Goal: Complete application form: Complete application form

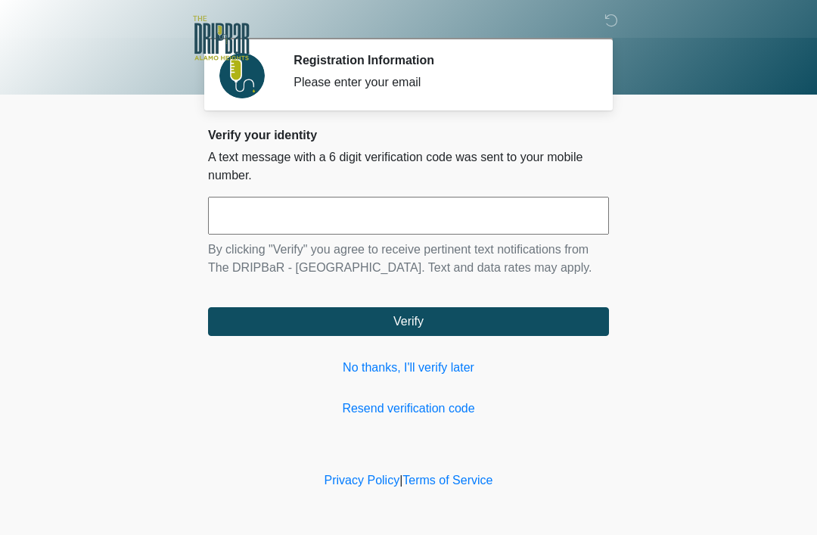
click at [434, 372] on link "No thanks, I'll verify later" at bounding box center [408, 368] width 401 height 18
click at [452, 373] on link "No thanks, I'll verify later" at bounding box center [408, 368] width 401 height 18
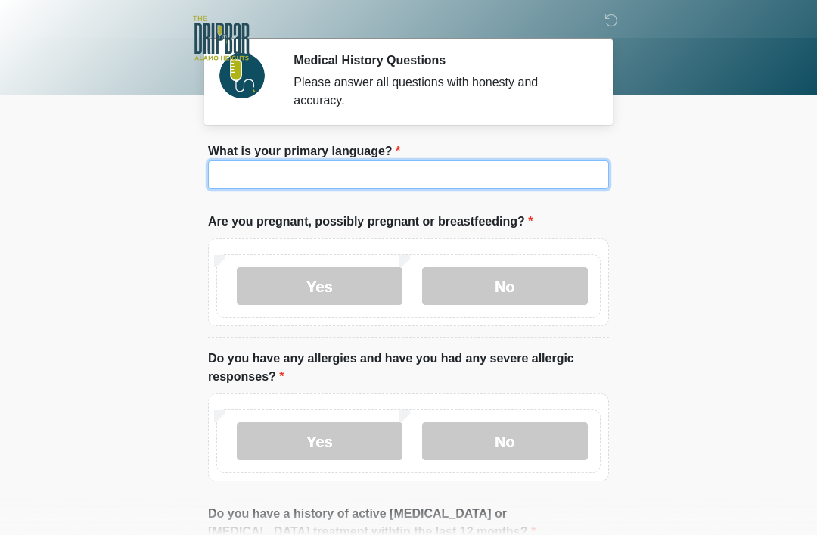
click at [558, 177] on input "What is your primary language?" at bounding box center [408, 174] width 401 height 29
type input "*******"
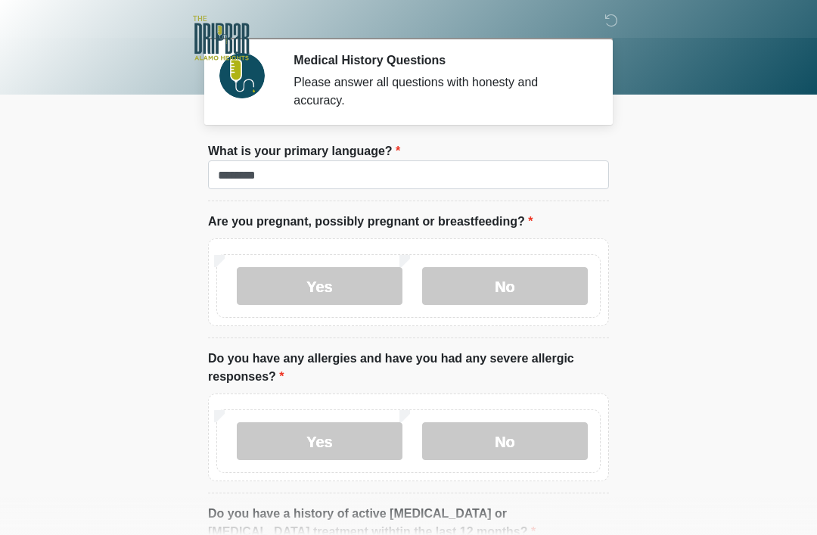
click at [552, 286] on label "No" at bounding box center [505, 286] width 166 height 38
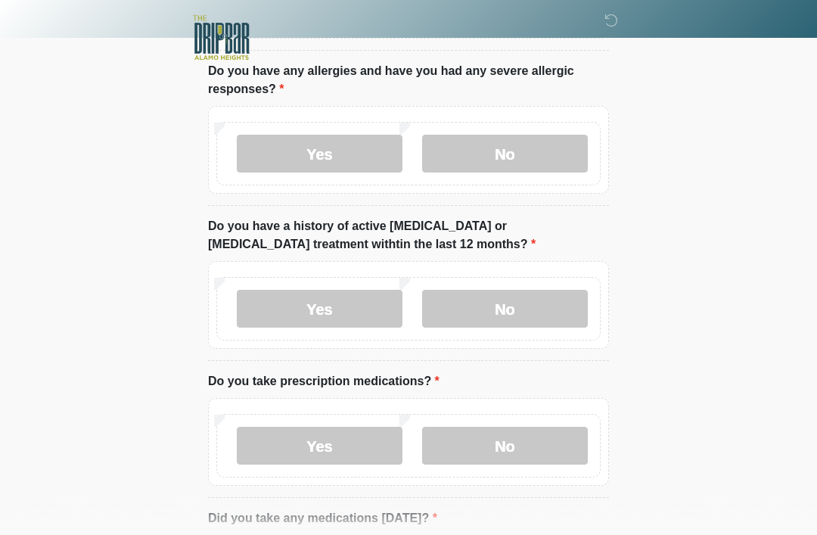
scroll to position [281, 0]
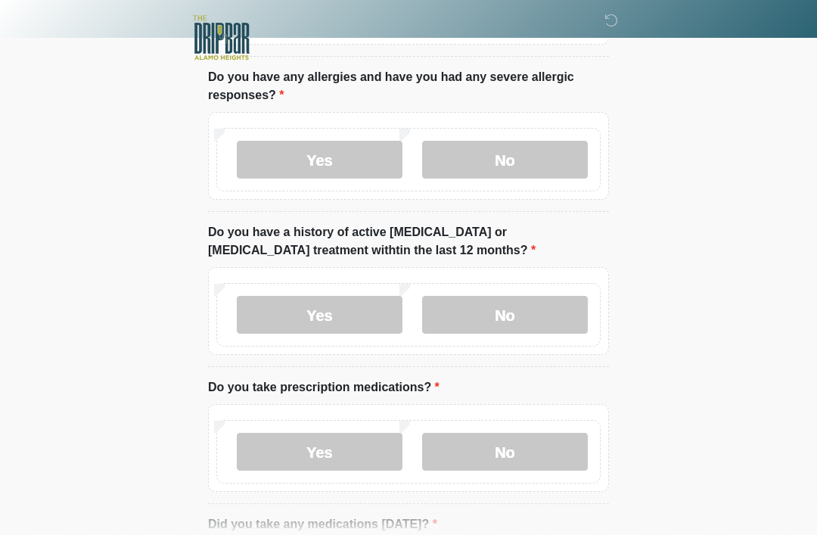
click at [334, 160] on label "Yes" at bounding box center [320, 161] width 166 height 38
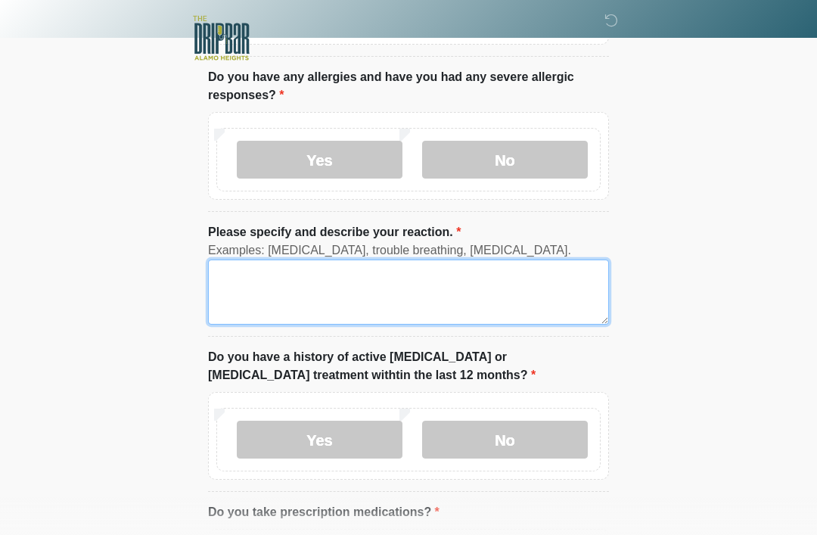
click at [369, 260] on textarea "Please specify and describe your reaction." at bounding box center [408, 292] width 401 height 65
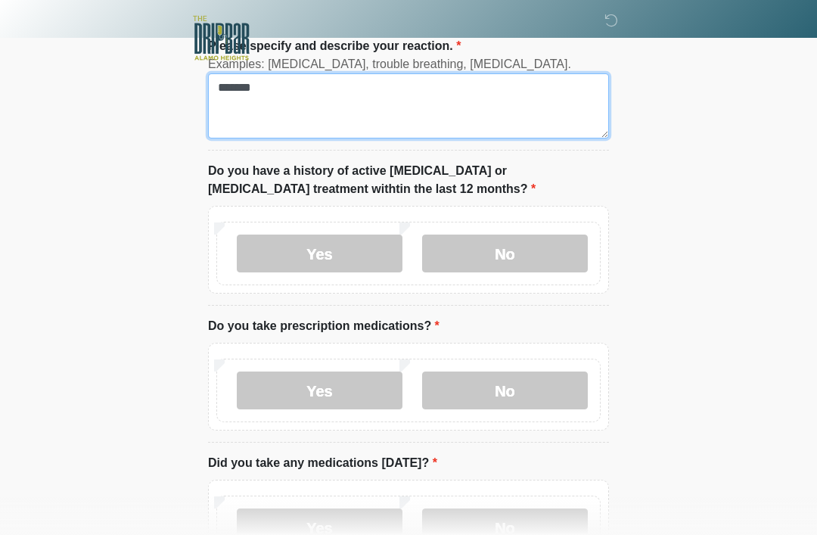
type textarea "******"
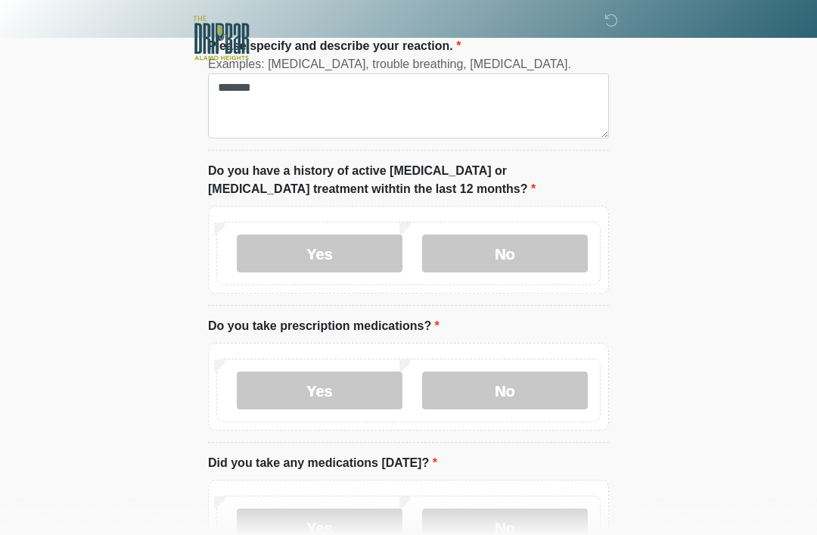
click at [554, 235] on label "No" at bounding box center [505, 254] width 166 height 38
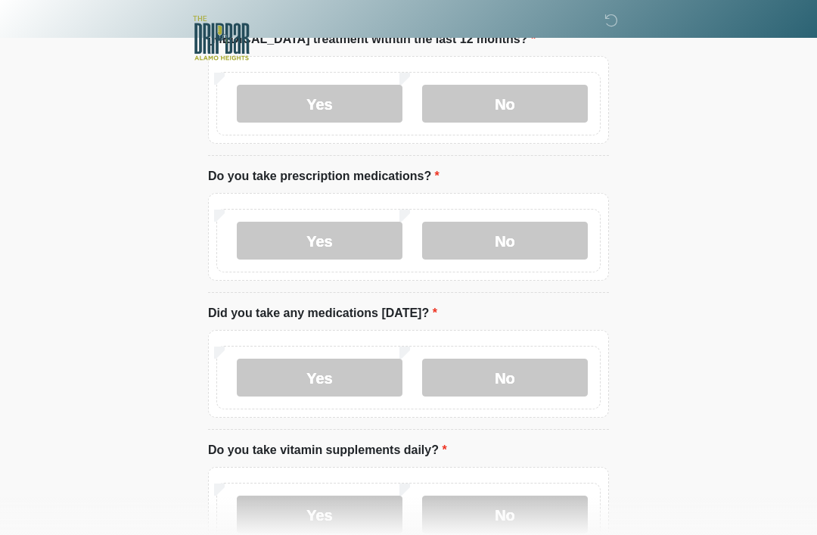
scroll to position [633, 0]
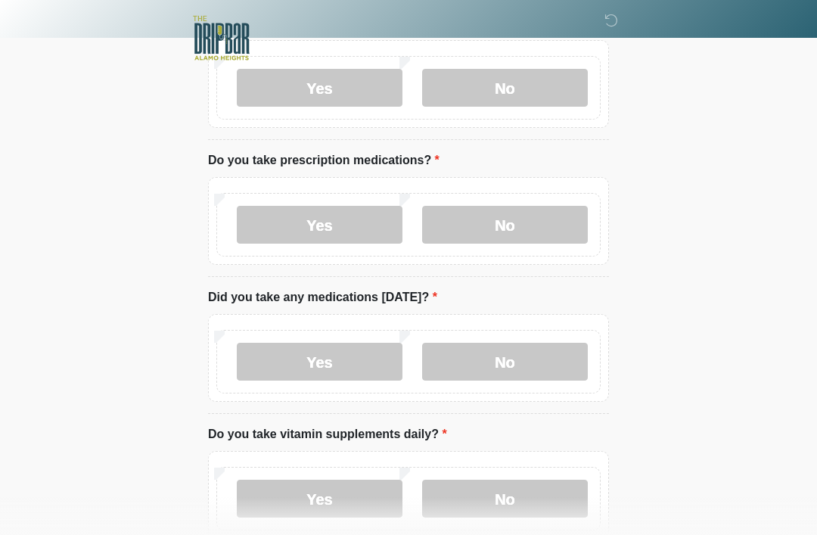
click at [262, 219] on label "Yes" at bounding box center [320, 225] width 166 height 38
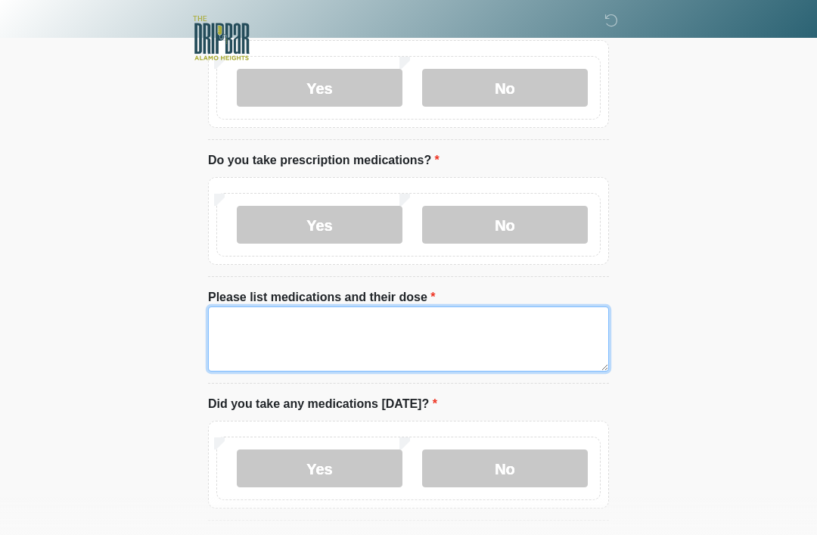
click at [512, 328] on textarea "Please list medications and their dose" at bounding box center [408, 338] width 401 height 65
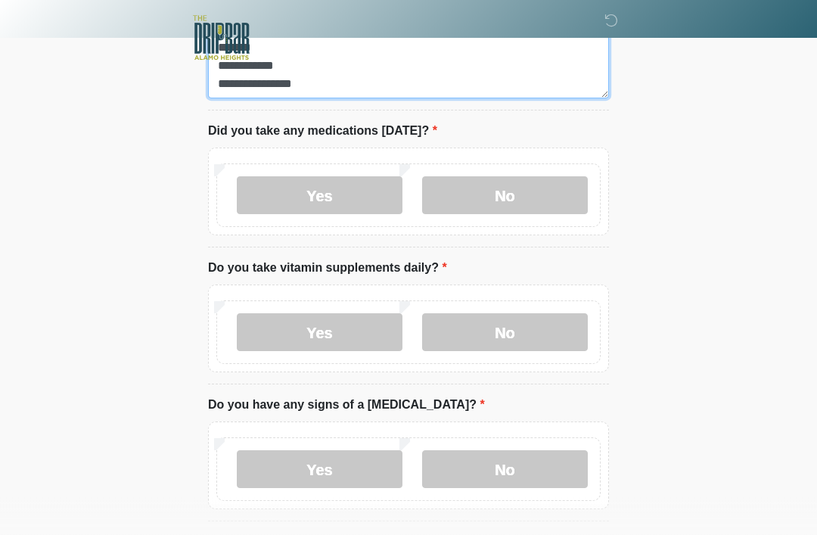
scroll to position [907, 0]
type textarea "**********"
click at [275, 228] on div "Yes No" at bounding box center [408, 192] width 401 height 88
click at [283, 190] on label "Yes" at bounding box center [320, 195] width 166 height 38
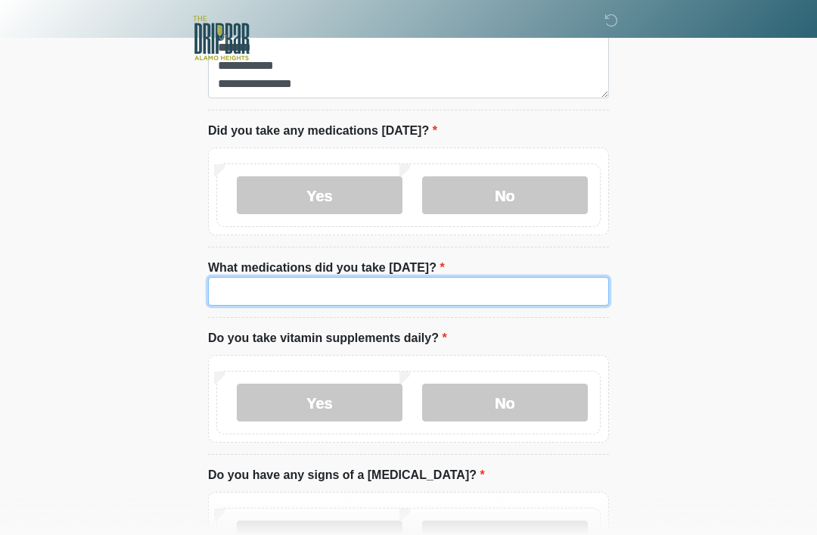
click at [288, 282] on input "What medications did you take today?" at bounding box center [408, 291] width 401 height 29
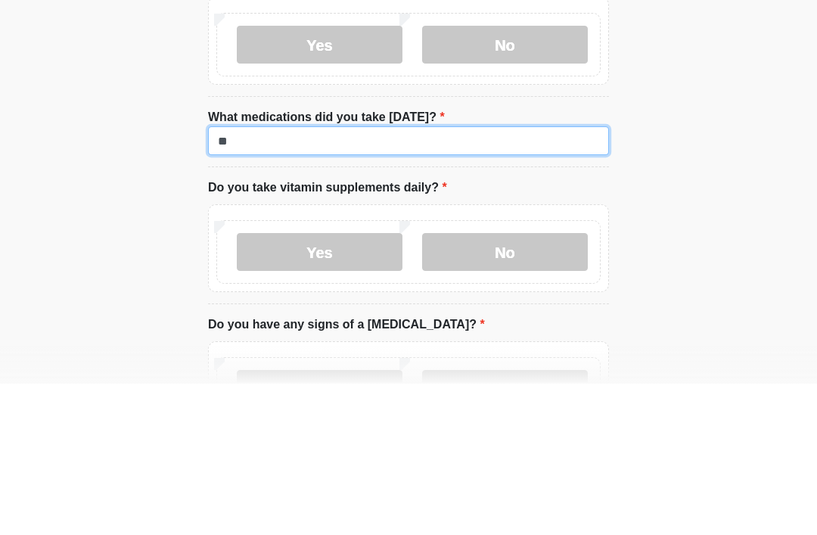
type input "*"
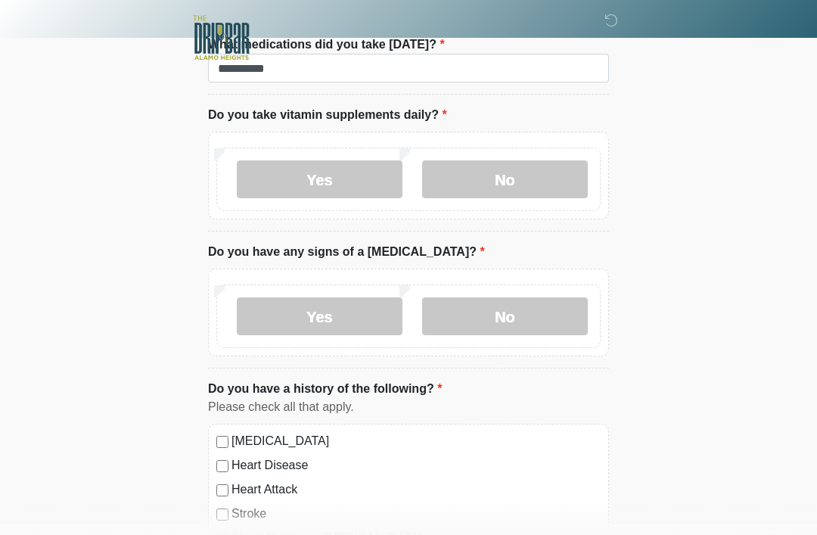
scroll to position [1131, 0]
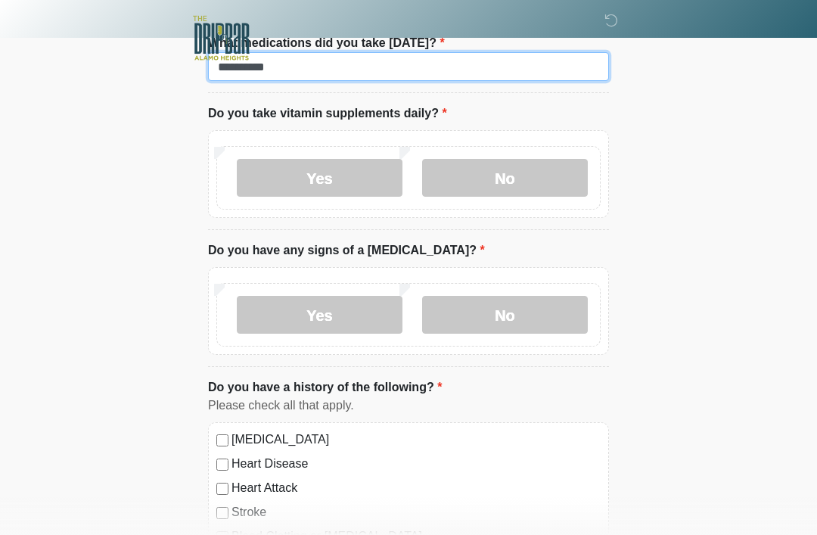
type input "*********"
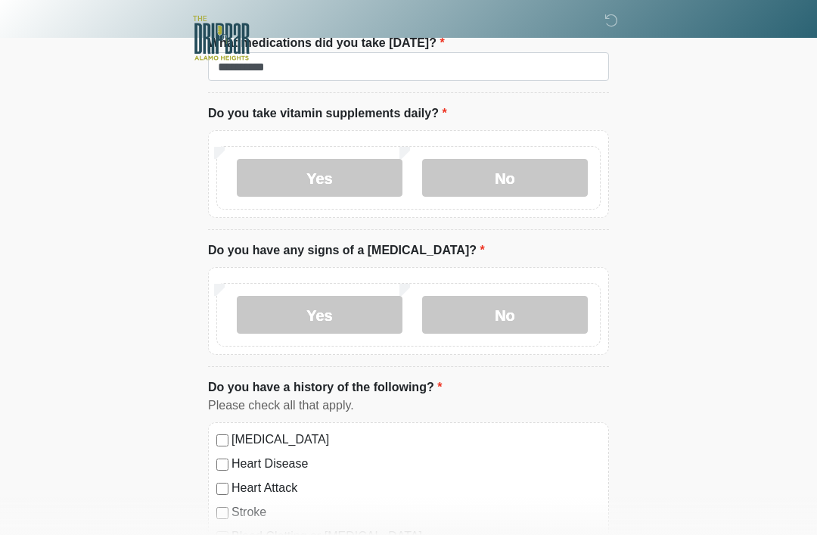
click at [253, 179] on label "Yes" at bounding box center [320, 178] width 166 height 38
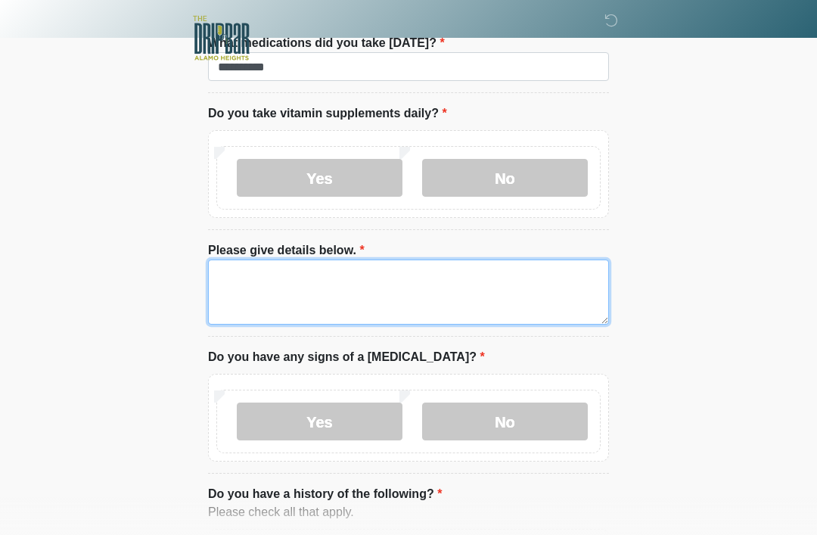
click at [515, 264] on textarea "Please give details below." at bounding box center [408, 292] width 401 height 65
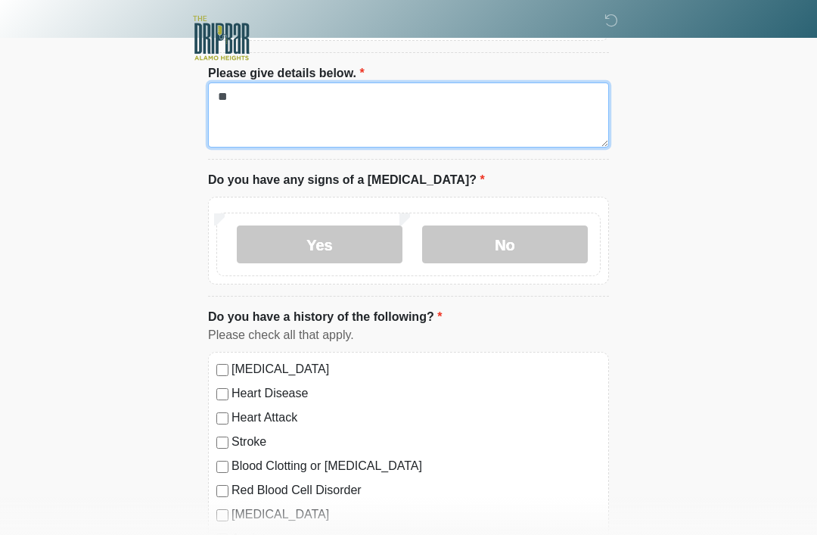
type textarea "**"
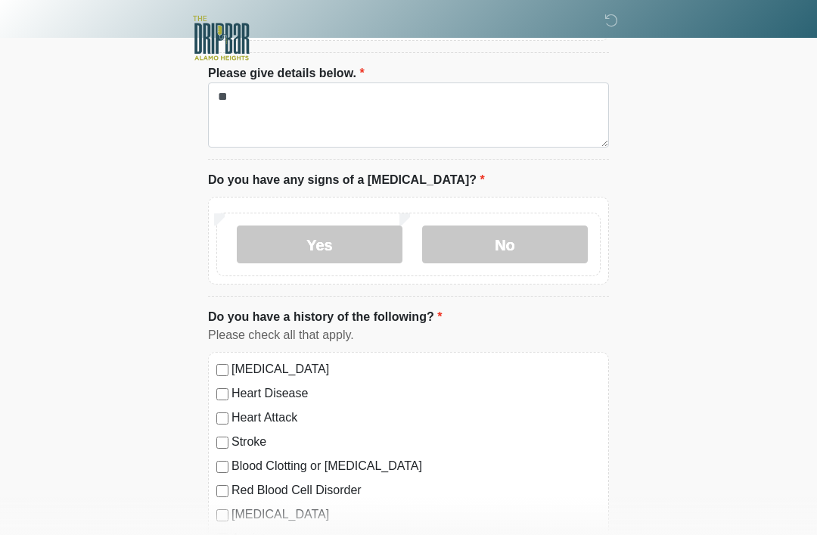
click at [564, 241] on label "No" at bounding box center [505, 245] width 166 height 38
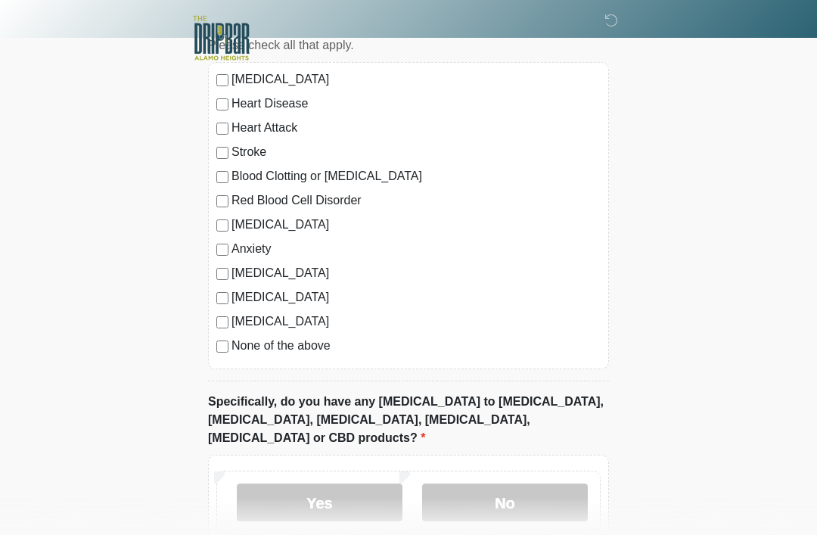
scroll to position [1597, 0]
click at [209, 77] on div "High Blood Pressure Heart Disease Heart Attack Stroke Blood Clotting or Bleedin…" at bounding box center [408, 216] width 401 height 307
click at [219, 73] on div at bounding box center [397, 38] width 454 height 76
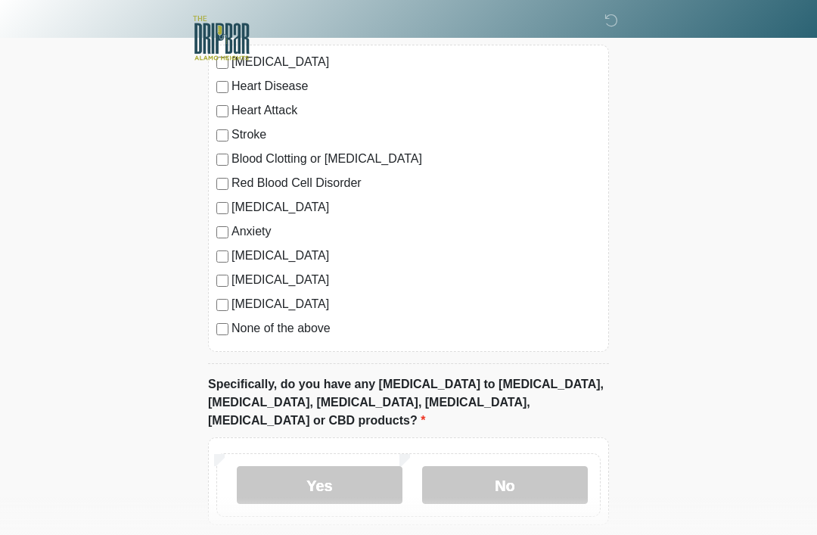
scroll to position [1619, 0]
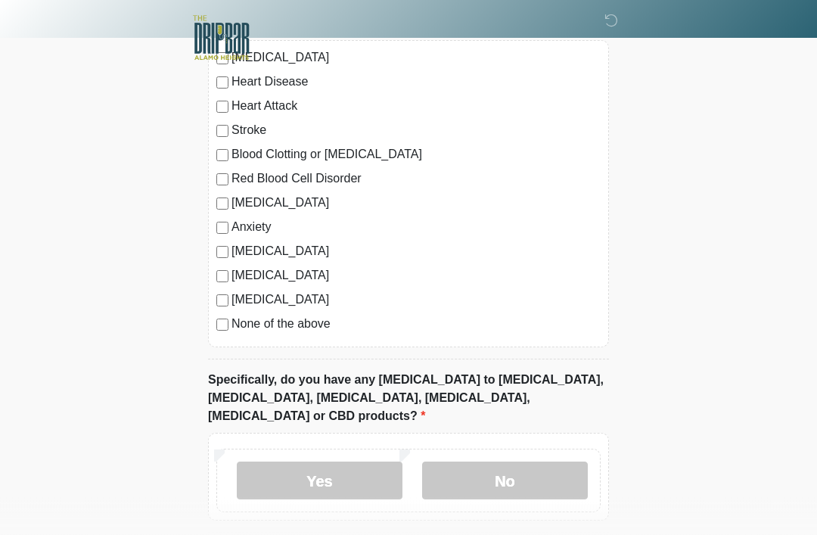
click at [213, 293] on div "High Blood Pressure Heart Disease Heart Attack Stroke Blood Clotting or Bleedin…" at bounding box center [408, 194] width 401 height 307
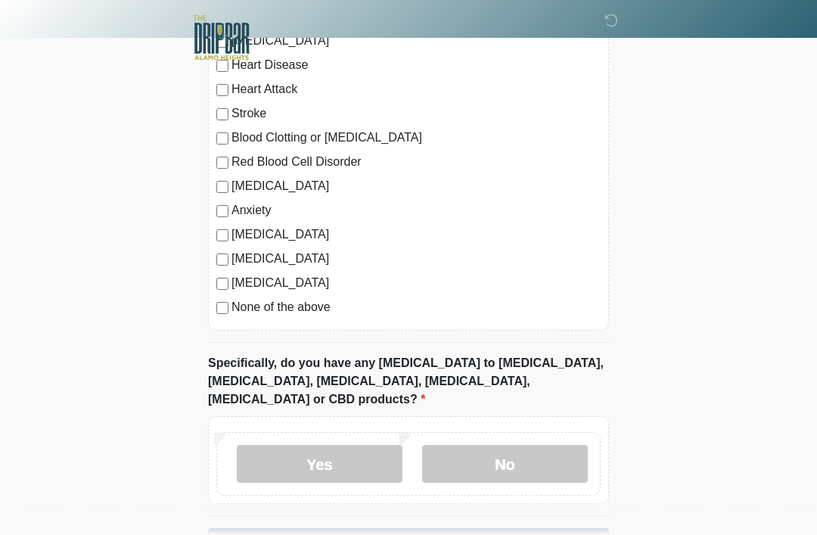
scroll to position [1637, 0]
click at [547, 445] on label "No" at bounding box center [505, 464] width 166 height 38
click at [528, 527] on button "Continue" at bounding box center [408, 541] width 401 height 29
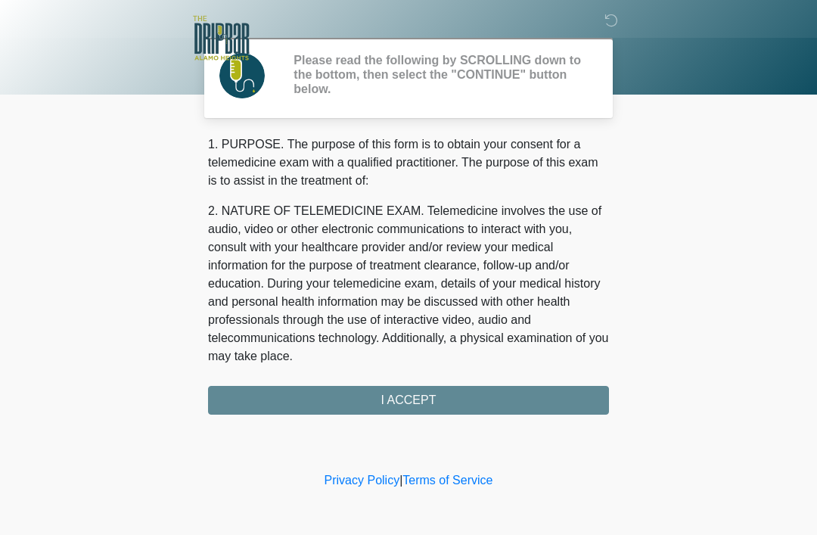
scroll to position [0, 0]
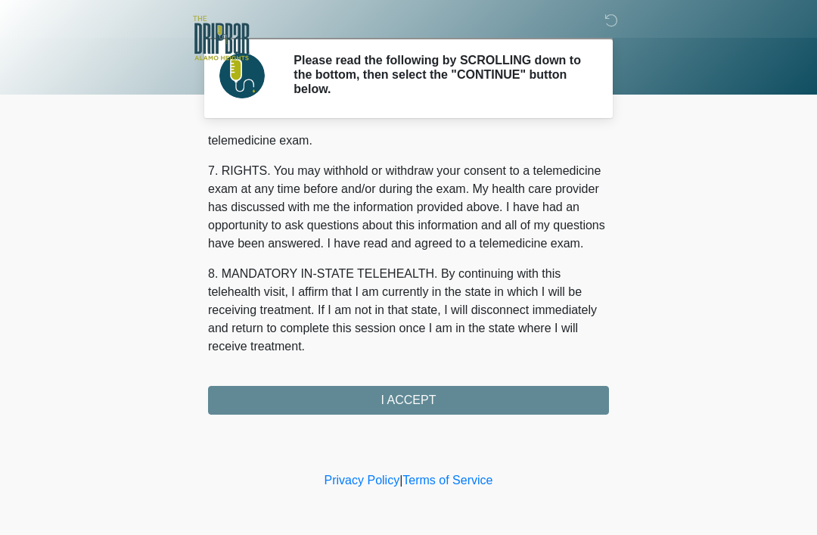
click at [566, 396] on div "1. PURPOSE. The purpose of this form is to obtain your consent for a telemedici…" at bounding box center [408, 274] width 401 height 279
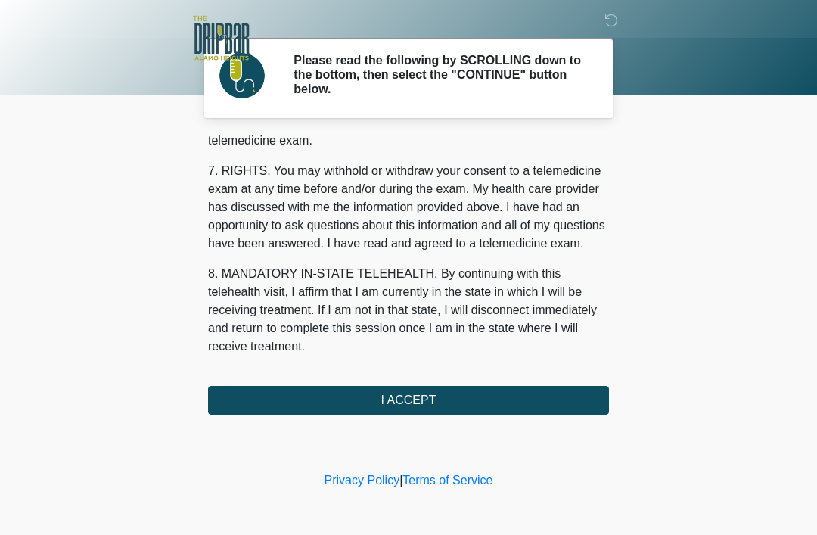
click at [570, 398] on button "I ACCEPT" at bounding box center [408, 400] width 401 height 29
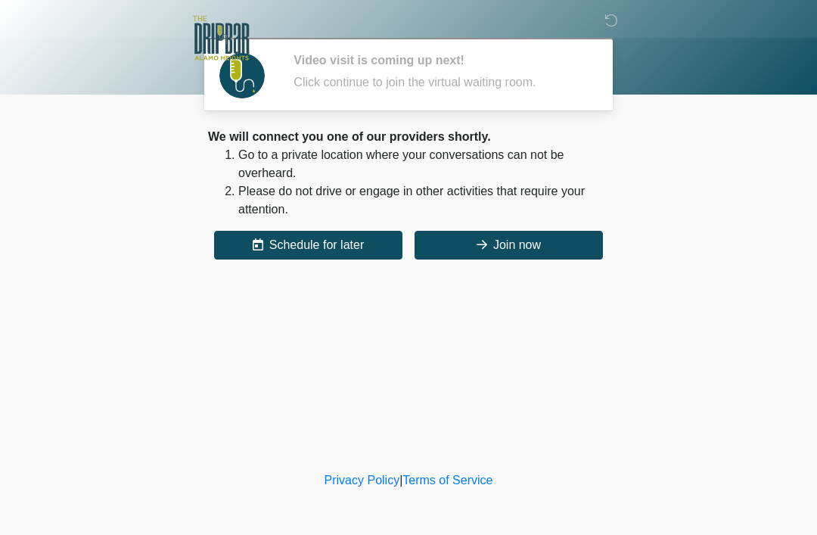
click at [561, 244] on button "Join now" at bounding box center [509, 245] width 188 height 29
